Goal: Information Seeking & Learning: Understand process/instructions

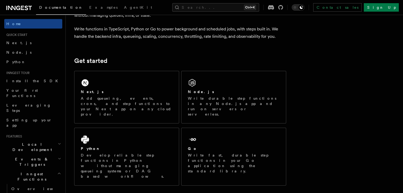
scroll to position [40, 0]
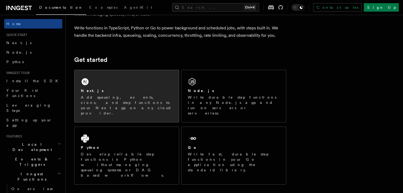
click at [155, 86] on div "Next.js Add queueing, events, crons, and step functions to your Next app on any…" at bounding box center [126, 96] width 104 height 52
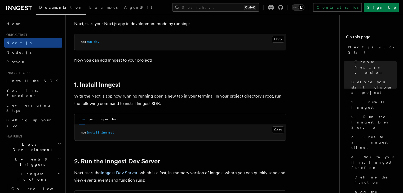
scroll to position [239, 0]
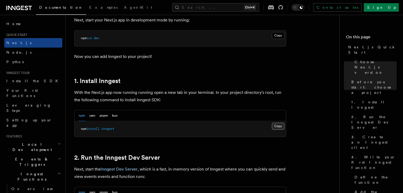
click at [274, 123] on button "Copy Copied" at bounding box center [278, 126] width 12 height 7
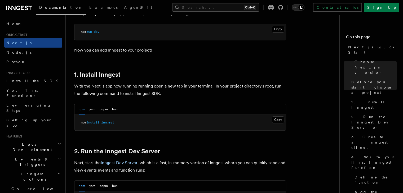
scroll to position [283, 0]
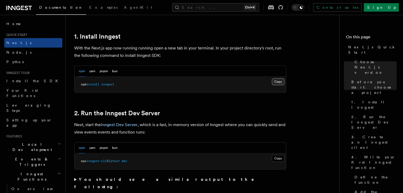
click at [278, 81] on button "Copy Copied" at bounding box center [278, 81] width 12 height 7
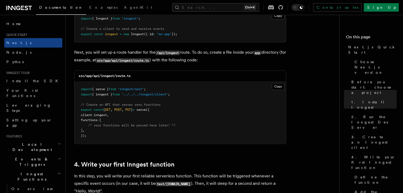
scroll to position [715, 0]
click at [276, 18] on button "Copy Copied" at bounding box center [278, 15] width 12 height 7
click at [277, 87] on button "Copy Copied" at bounding box center [278, 86] width 12 height 7
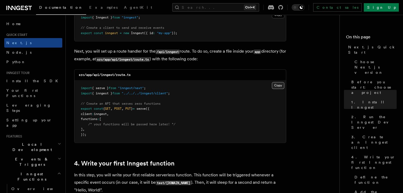
click at [277, 82] on button "Copy Copied" at bounding box center [278, 85] width 12 height 7
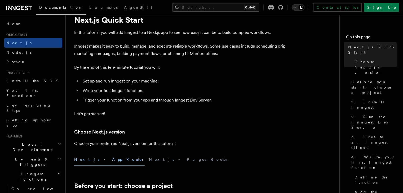
scroll to position [0, 0]
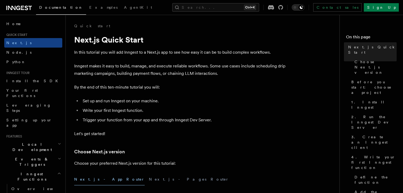
click at [119, 43] on h1 "Next.js Quick Start" at bounding box center [180, 40] width 212 height 10
click at [110, 65] on p "Inngest makes it easy to build, manage, and execute reliable workflows. Some us…" at bounding box center [180, 69] width 212 height 15
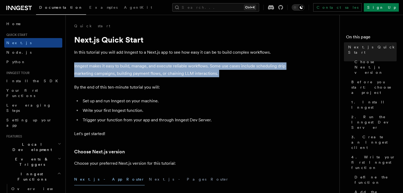
click at [110, 65] on p "Inngest makes it easy to build, manage, and execute reliable workflows. Some us…" at bounding box center [180, 69] width 212 height 15
